Goal: Task Accomplishment & Management: Use online tool/utility

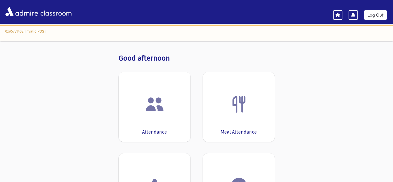
click at [148, 106] on img at bounding box center [155, 104] width 20 height 20
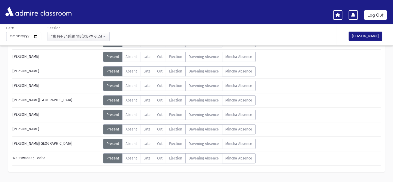
scroll to position [181, 0]
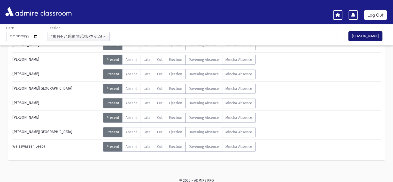
click at [372, 35] on button "Mark Done" at bounding box center [366, 36] width 34 height 9
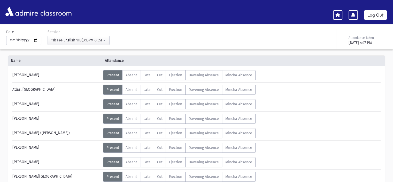
scroll to position [26, 0]
